Goal: Find specific page/section: Find specific page/section

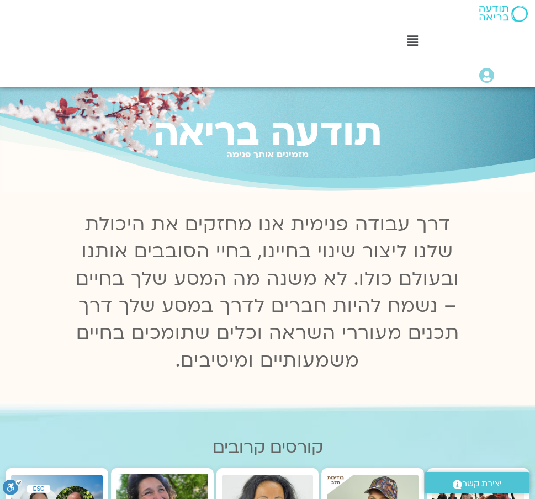
click at [414, 43] on icon at bounding box center [412, 41] width 10 height 12
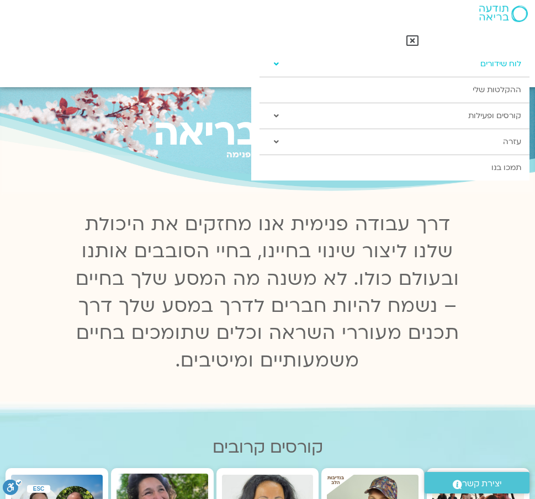
click at [493, 67] on link "לוח שידורים" at bounding box center [394, 63] width 270 height 25
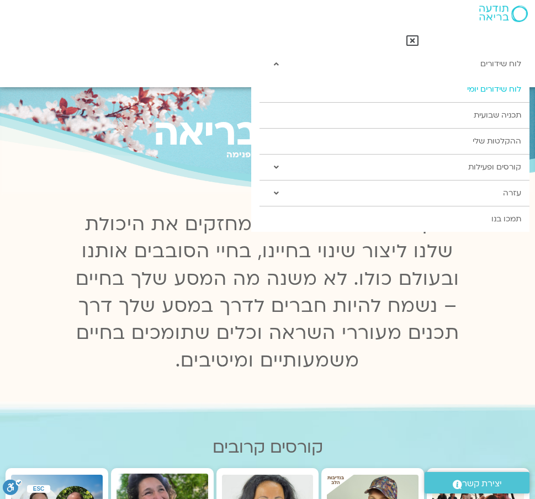
click at [493, 86] on link "לוח שידורים יומי" at bounding box center [394, 89] width 270 height 25
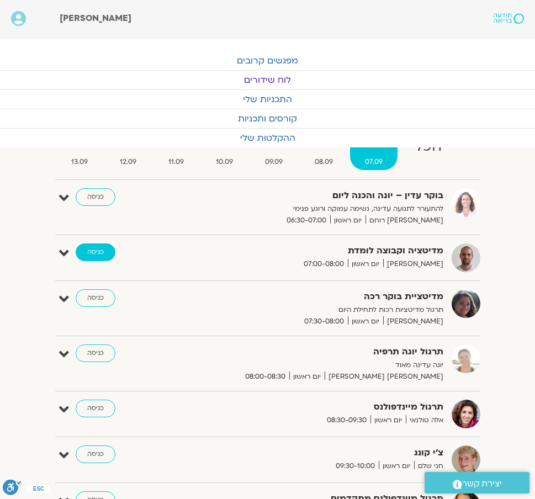
click at [104, 252] on link "כניסה" at bounding box center [96, 252] width 40 height 18
